Goal: Task Accomplishment & Management: Use online tool/utility

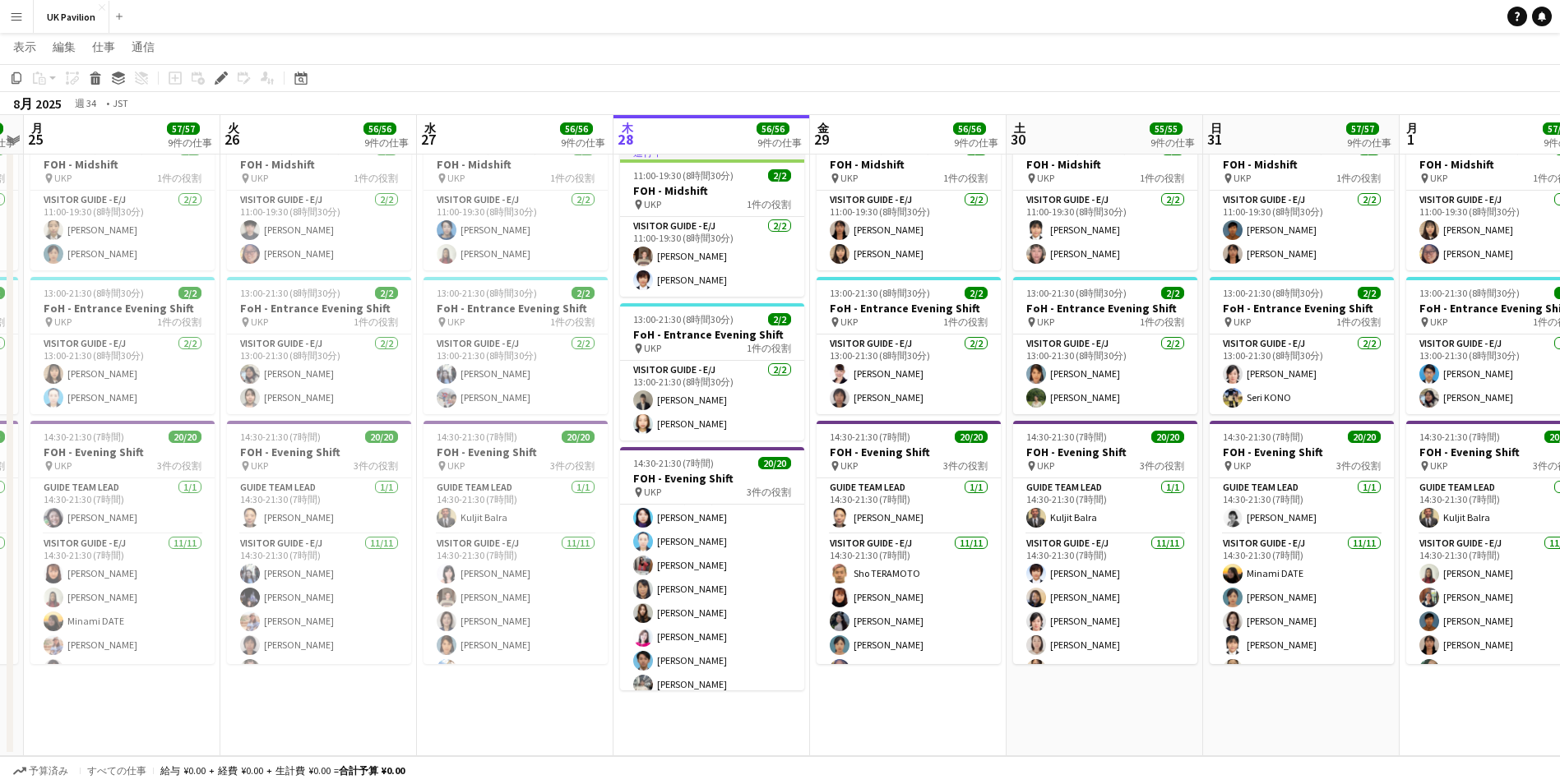
scroll to position [388, 0]
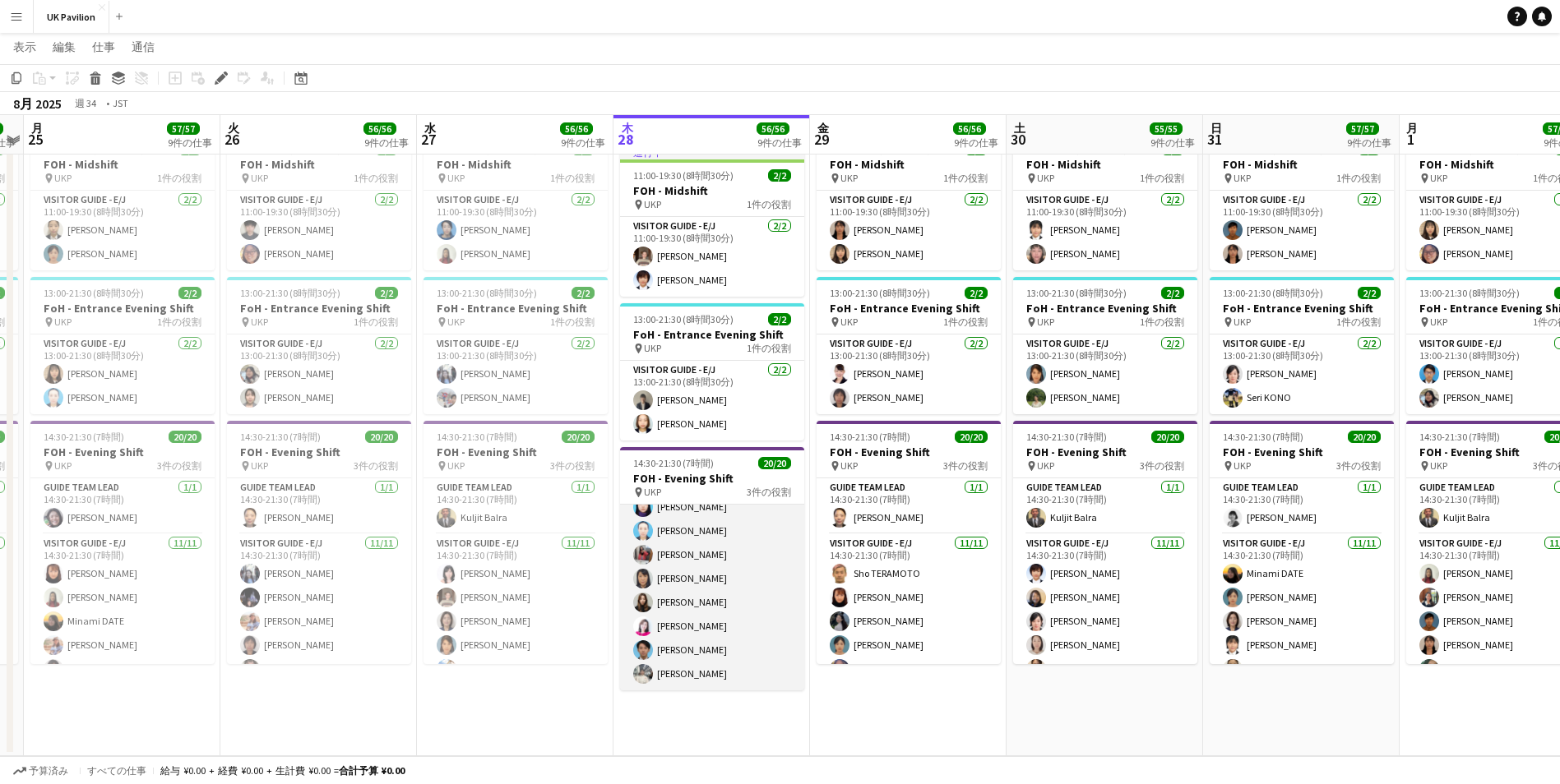
click at [687, 654] on app-card-role "Visitor Guide - J [DATE] 14:30-21:30 (7時間) [PERSON_NAME] [PERSON_NAME] [PERSON_…" at bounding box center [712, 579] width 184 height 223
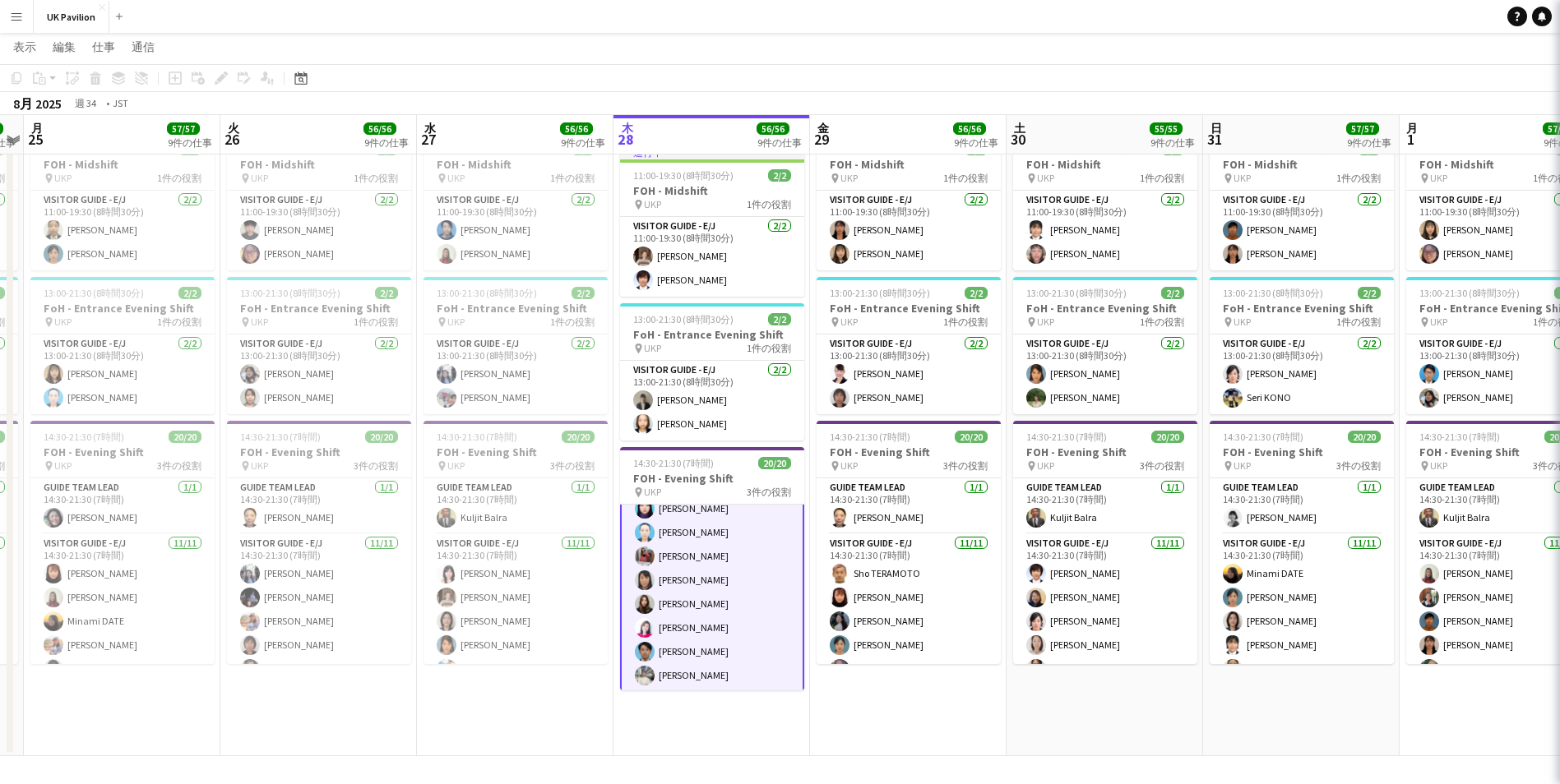
scroll to position [389, 0]
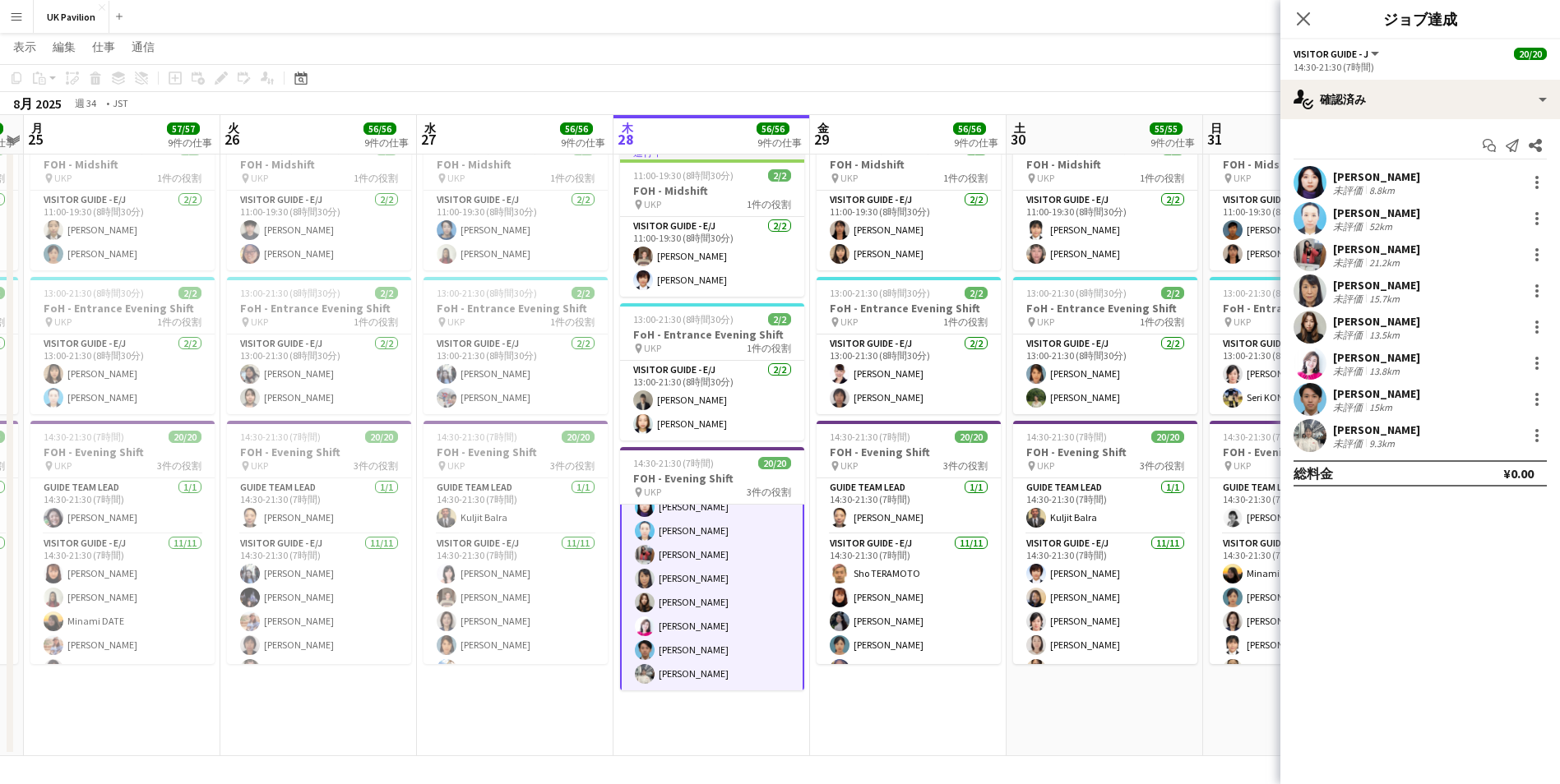
click at [687, 648] on app-card-role "Visitor Guide - J [DATE] 14:30-21:30 (7時間) [PERSON_NAME] [PERSON_NAME] [PERSON_…" at bounding box center [712, 579] width 184 height 226
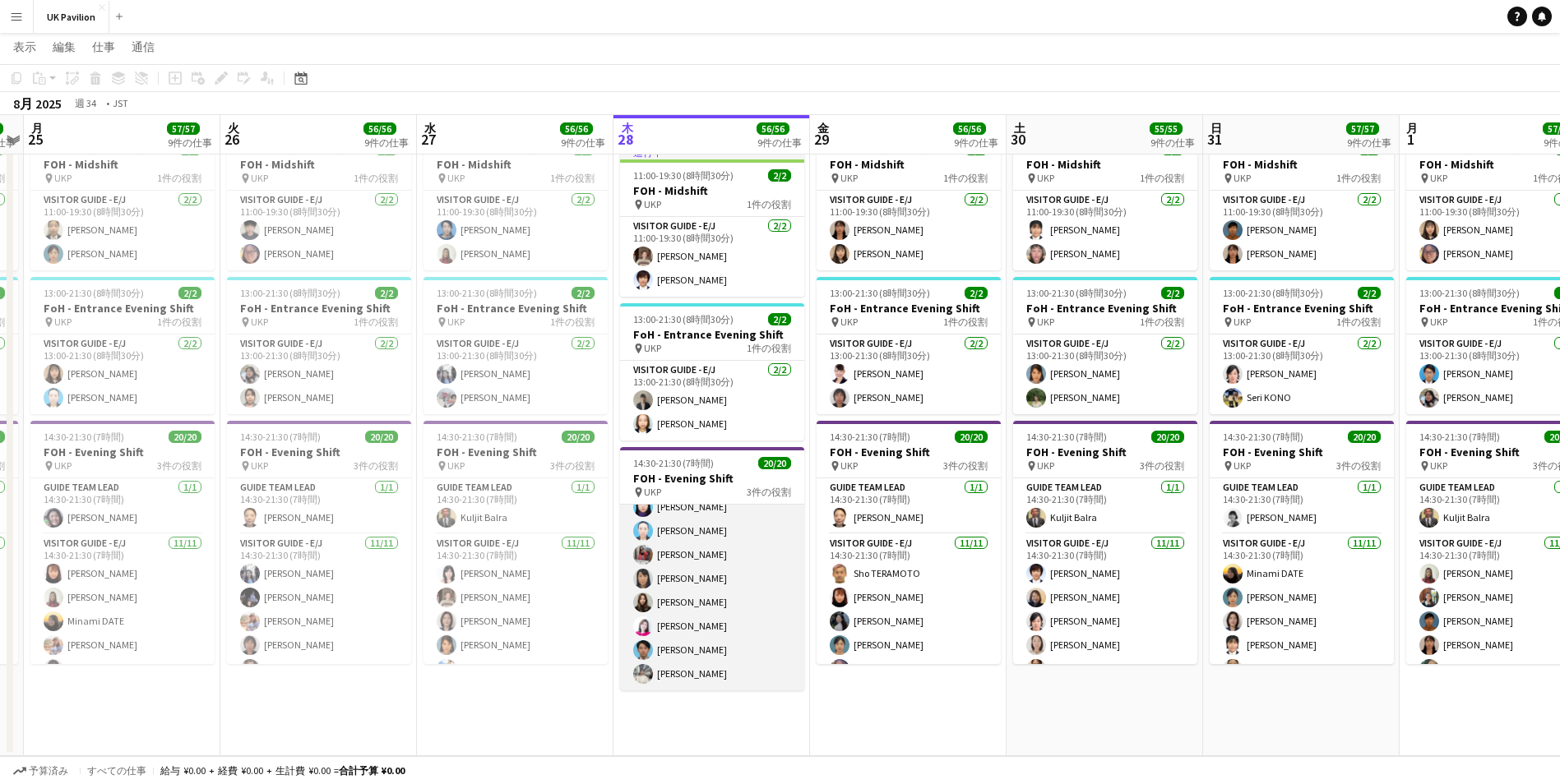
click at [687, 648] on app-card-role "Visitor Guide - J [DATE] 14:30-21:30 (7時間) [PERSON_NAME] [PERSON_NAME] [PERSON_…" at bounding box center [712, 579] width 184 height 223
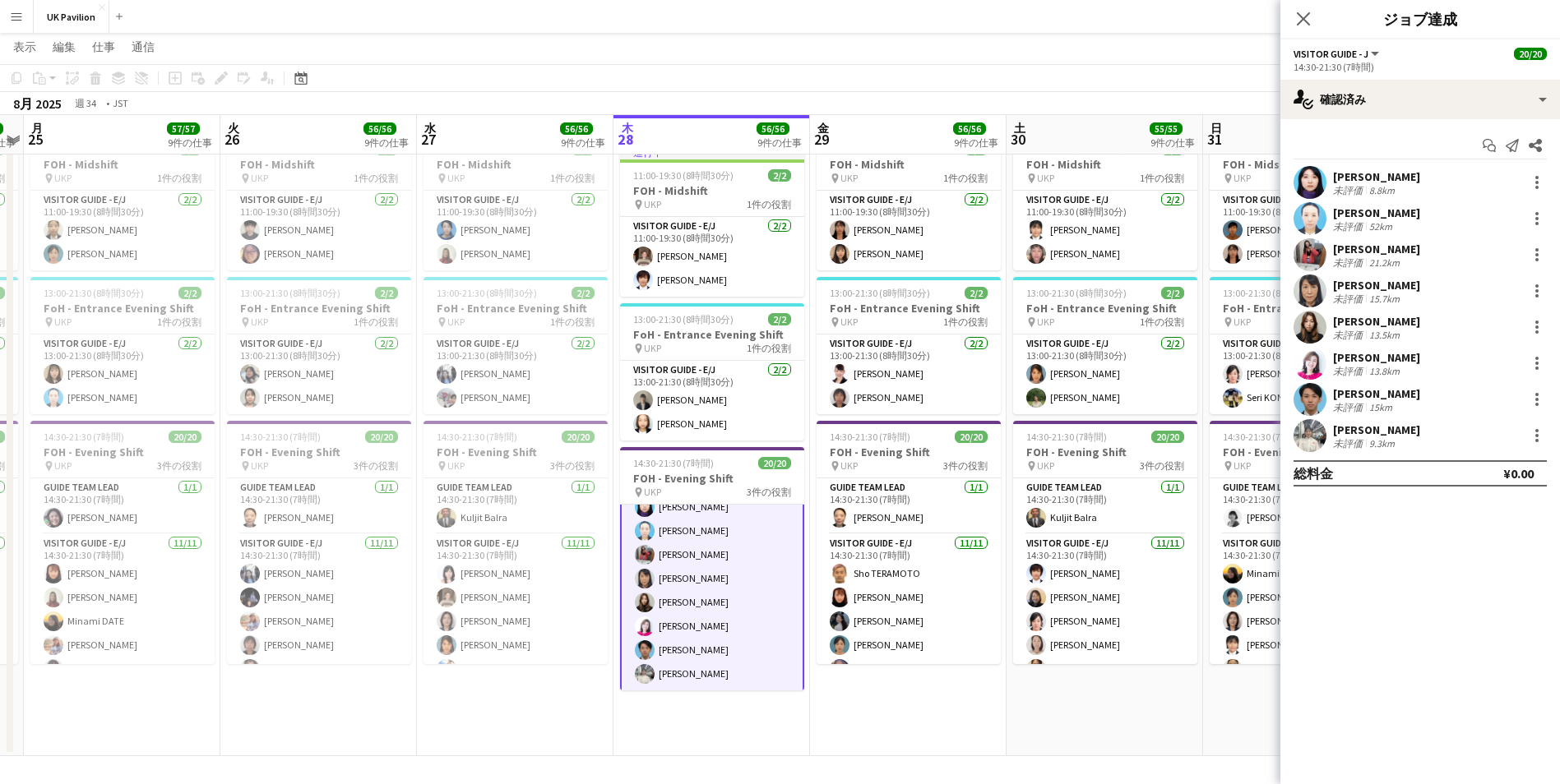
click at [687, 648] on app-card-role "Visitor Guide - J [DATE] 14:30-21:30 (7時間) [PERSON_NAME] [PERSON_NAME] [PERSON_…" at bounding box center [712, 579] width 184 height 226
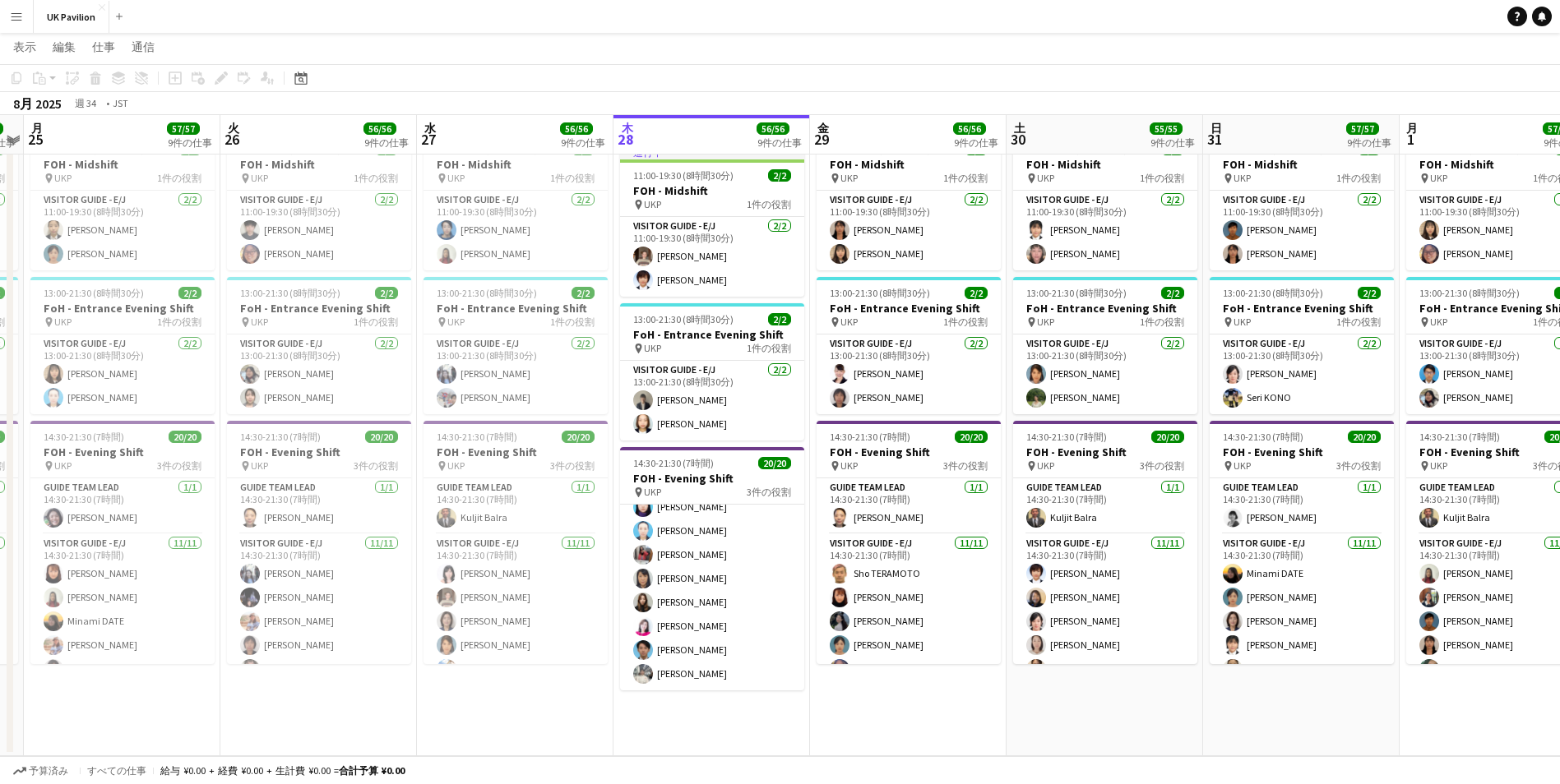
click at [526, 683] on app-date-cell "08:30-15:30 (7時間) 20/20 FOH - Morning Shift pin UKP 3件の役割 Guide Team Lead [DATE…" at bounding box center [516, 245] width 197 height 1025
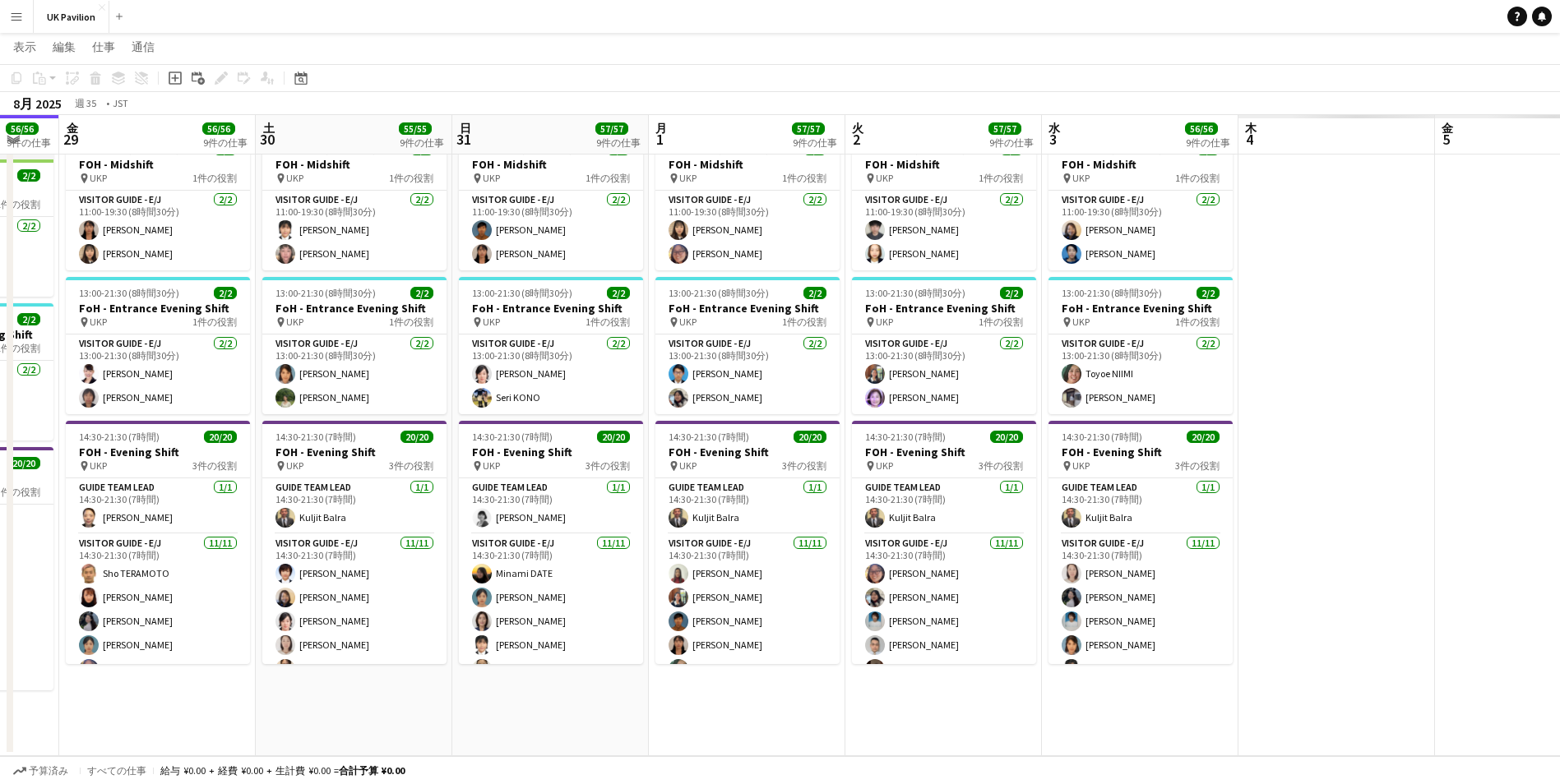
scroll to position [0, 559]
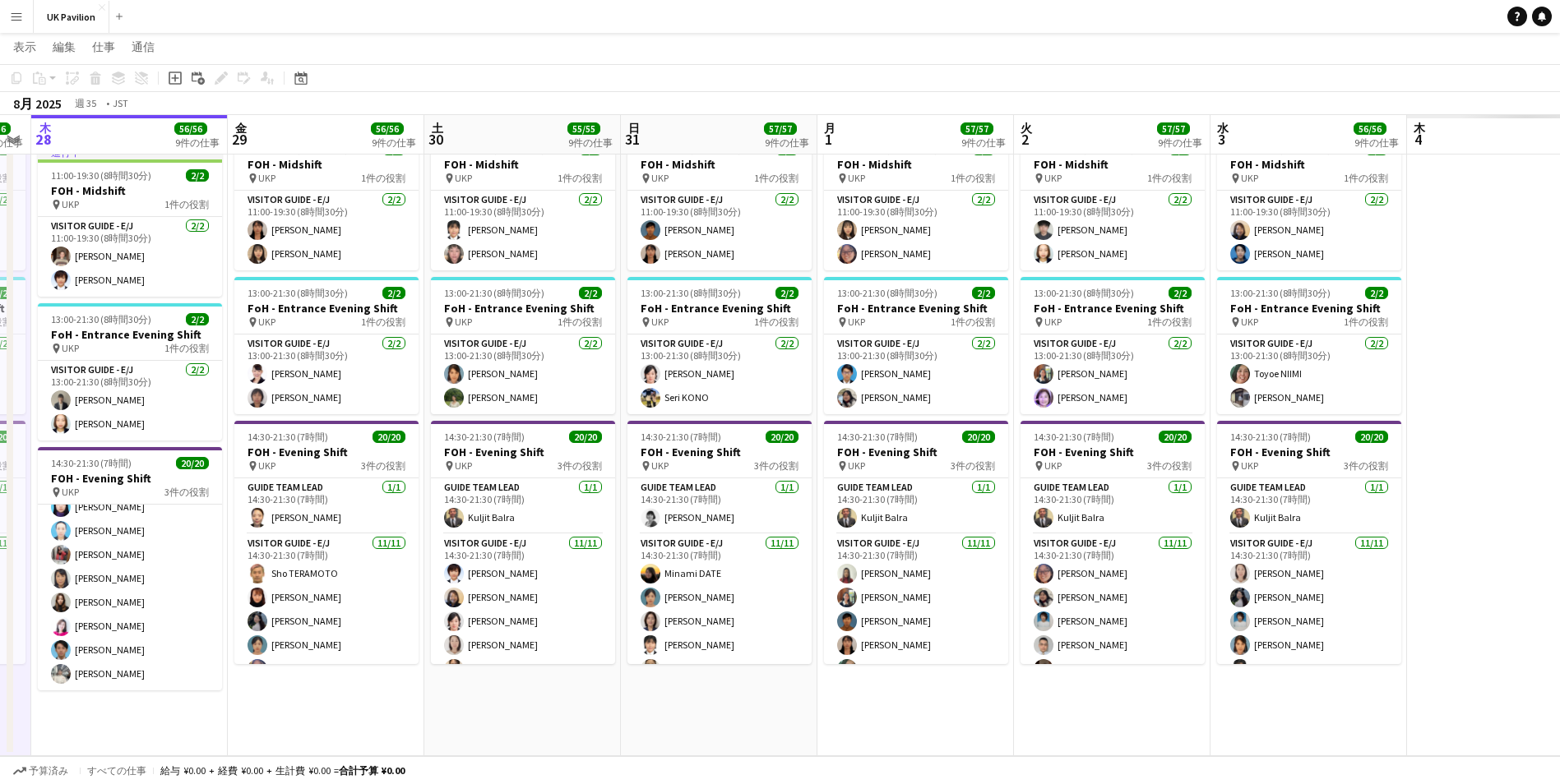
drag, startPoint x: 1052, startPoint y: 130, endPoint x: 273, endPoint y: 168, distance: 779.9
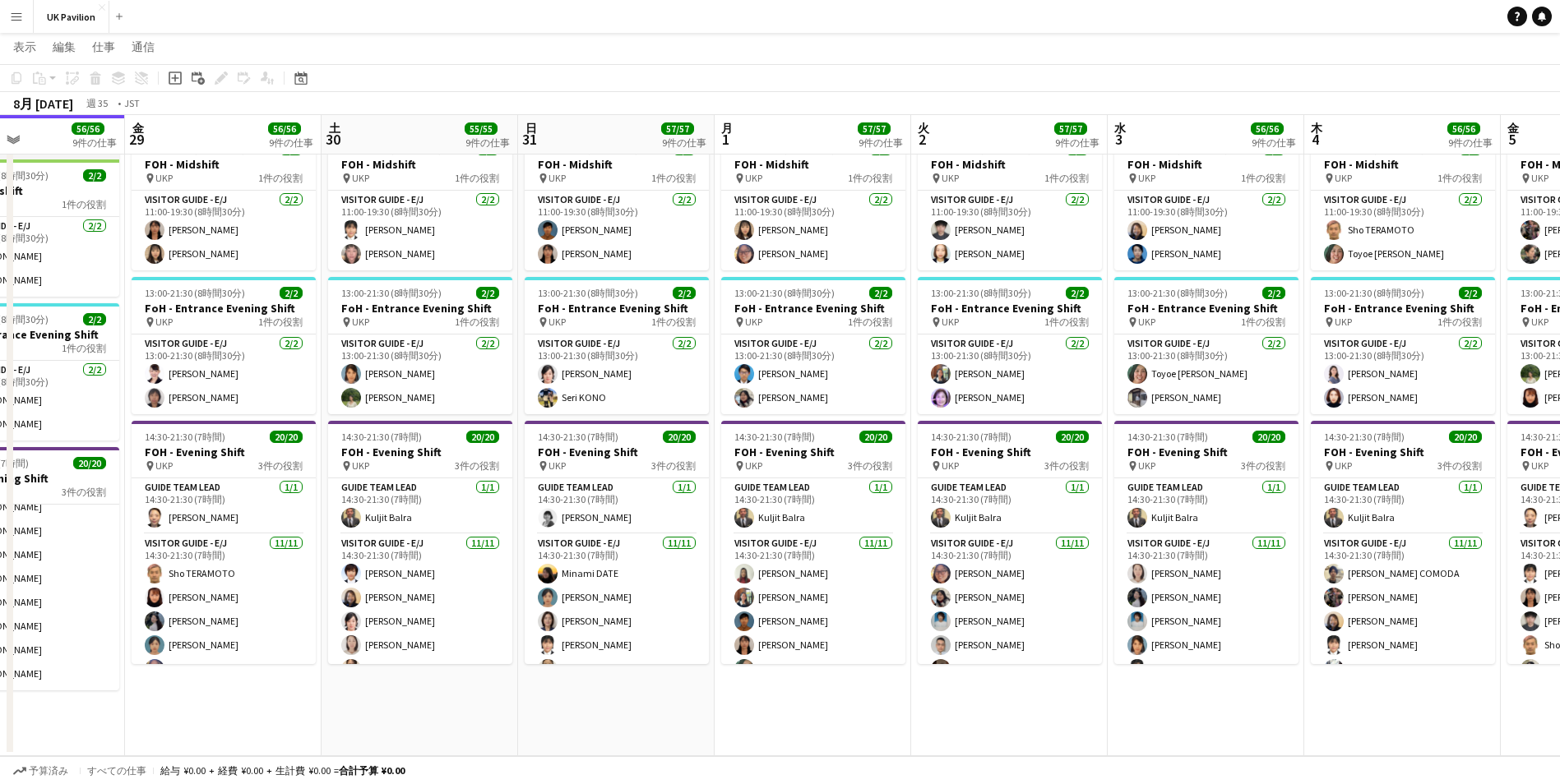
drag, startPoint x: 594, startPoint y: 122, endPoint x: 646, endPoint y: 124, distance: 52.0
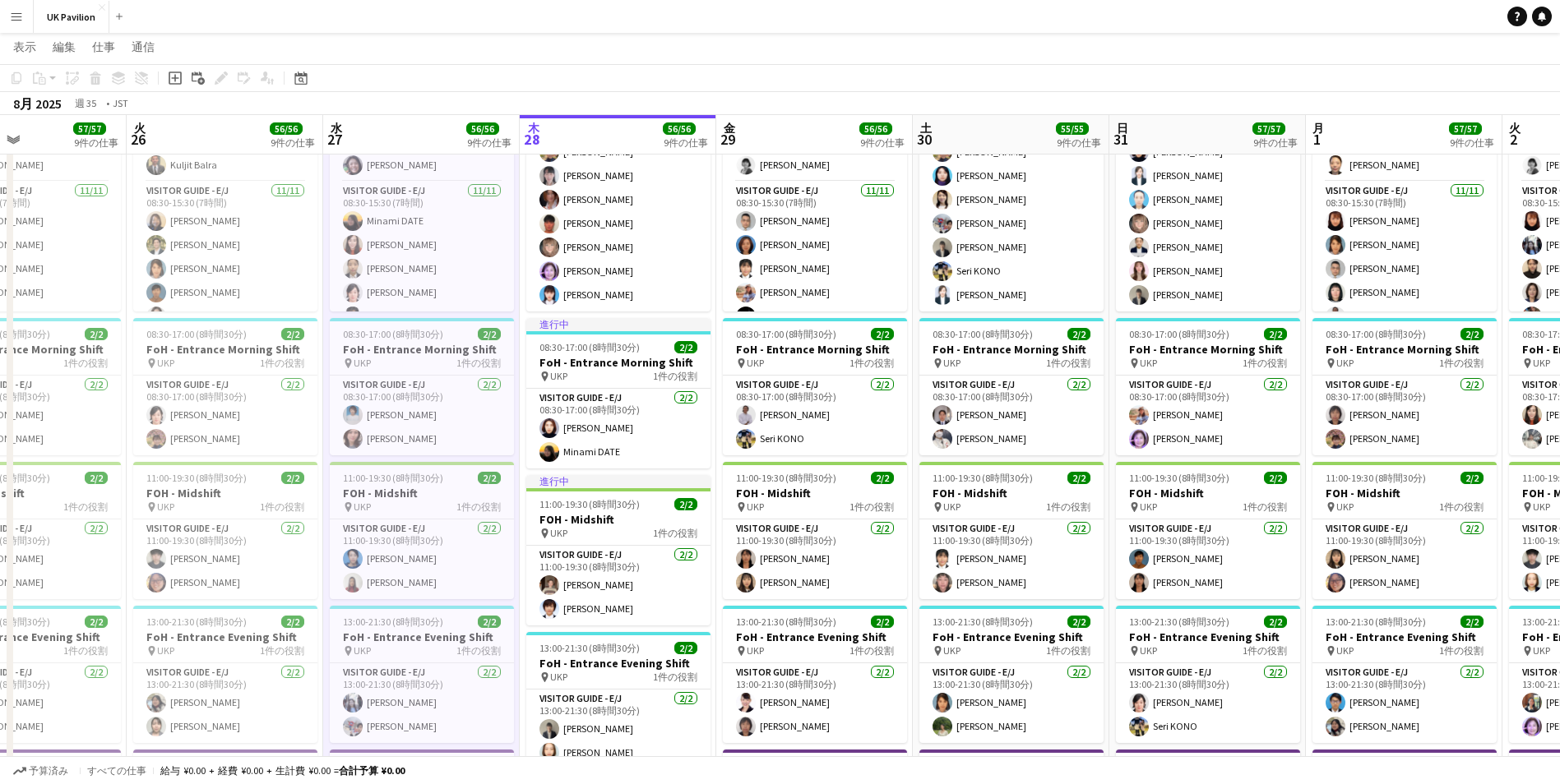
scroll to position [0, 577]
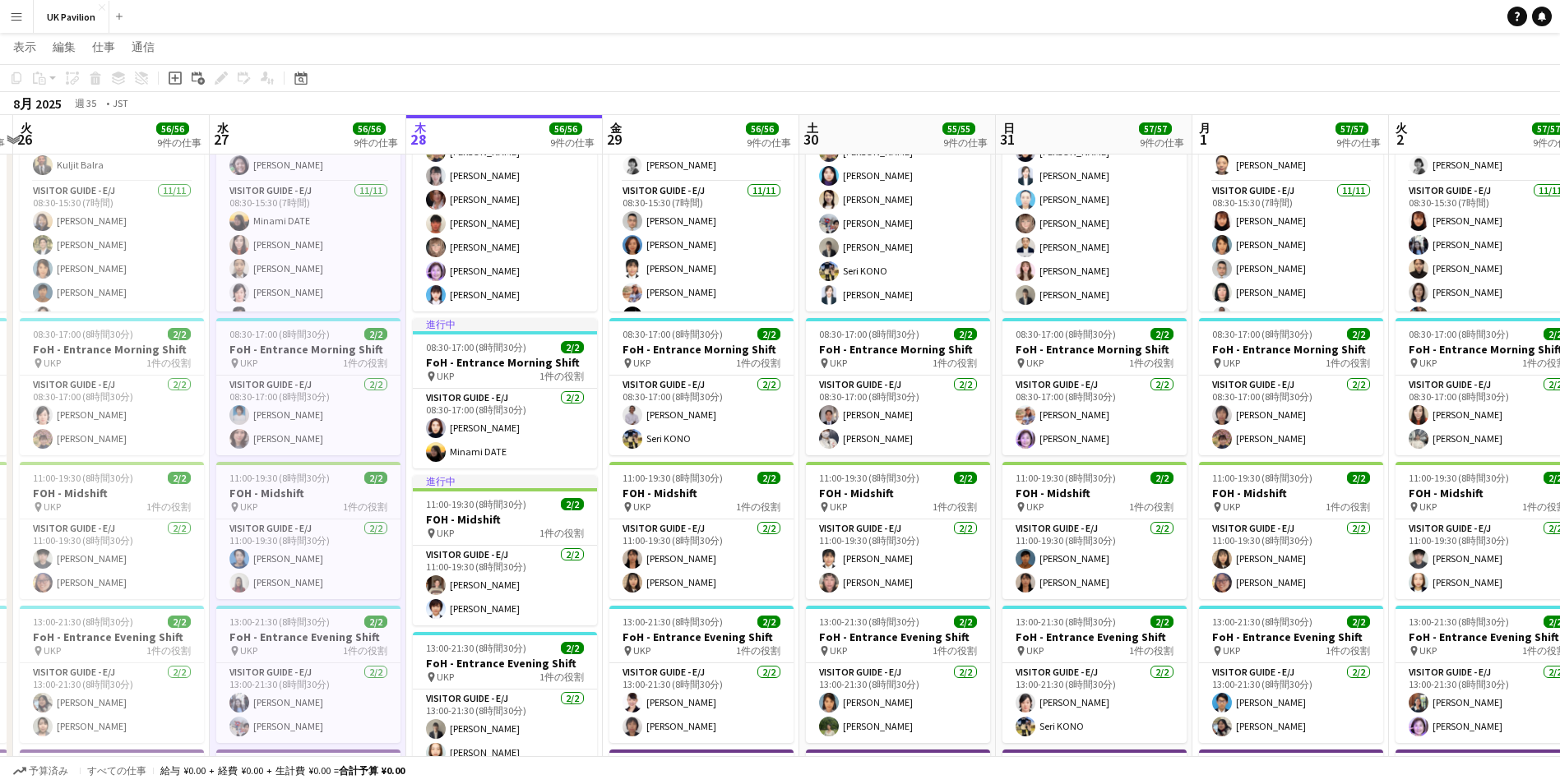
drag, startPoint x: 390, startPoint y: 131, endPoint x: 862, endPoint y: 147, distance: 472.3
click at [862, 147] on app-calendar-viewport "土 23 56/56 9件の仕事 日 24 55/55 9件の仕事 月 25 57/57 9件の仕事 火 26 56/56 9件の仕事 水 27 56/56 …" at bounding box center [780, 4] width 1560 height 2162
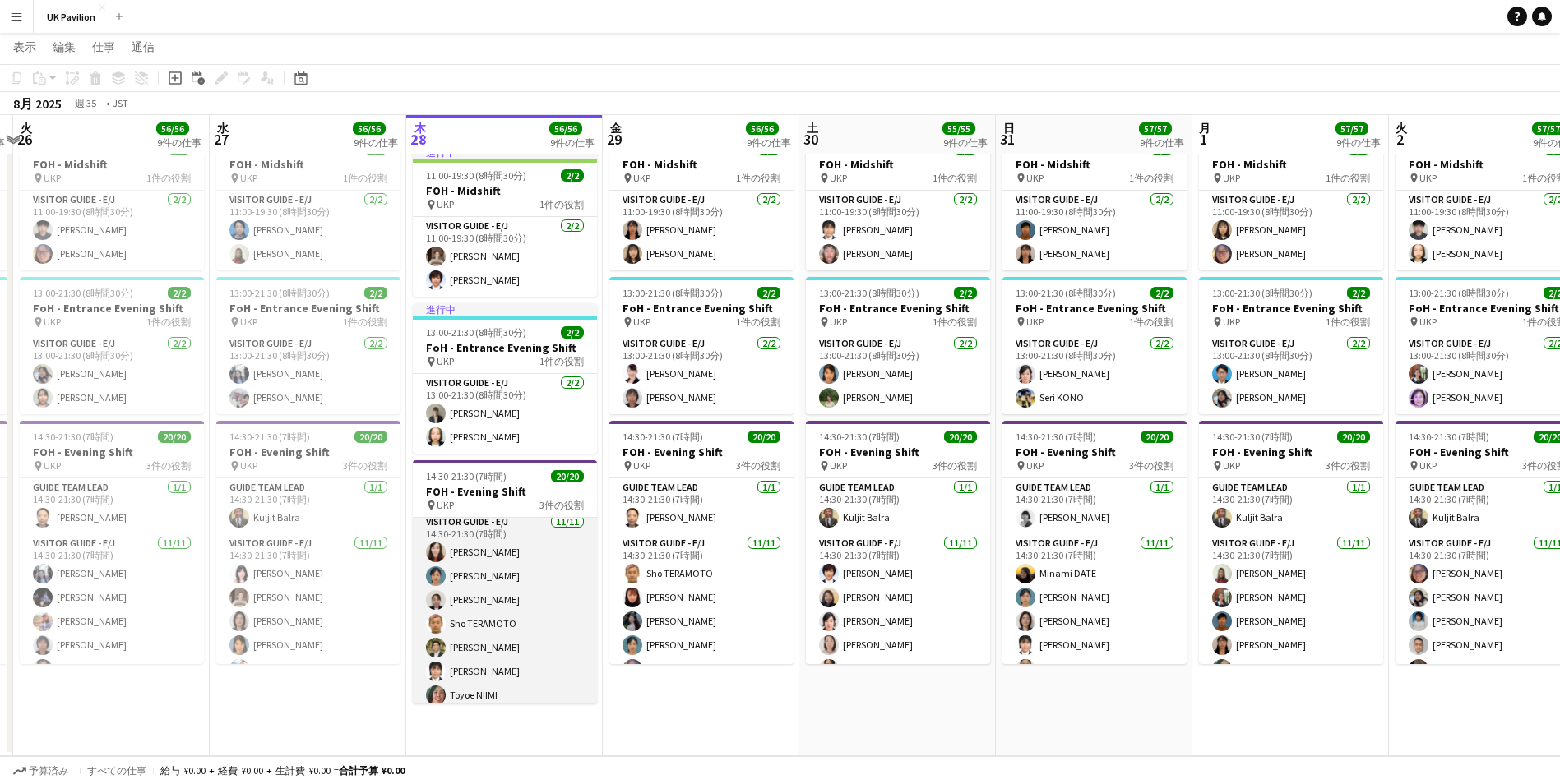
scroll to position [82, 0]
